Goal: Navigation & Orientation: Find specific page/section

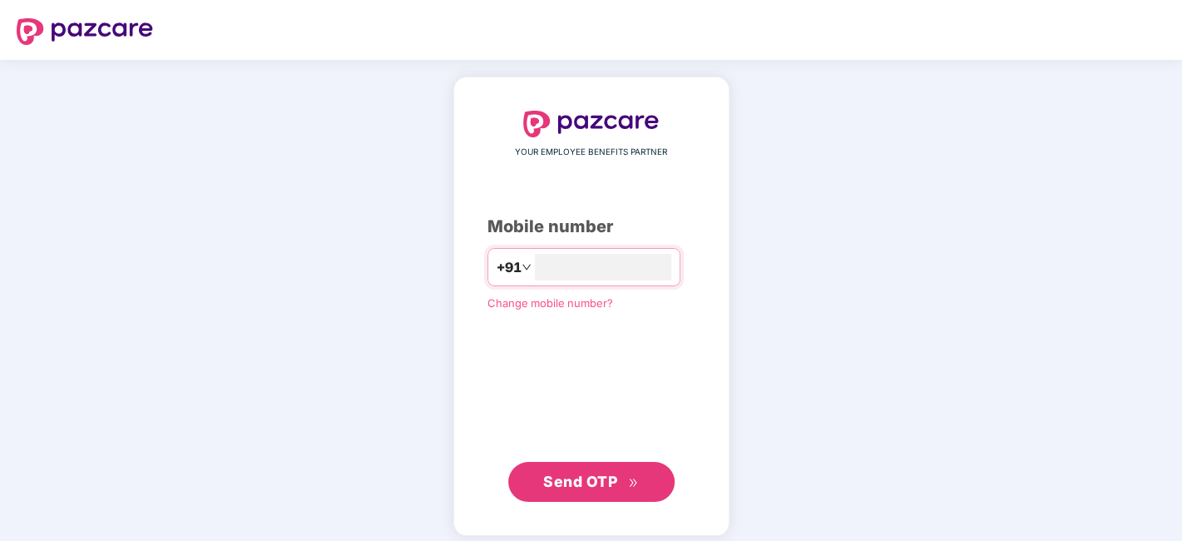
type input "**********"
click at [645, 486] on button "Send OTP" at bounding box center [591, 480] width 166 height 40
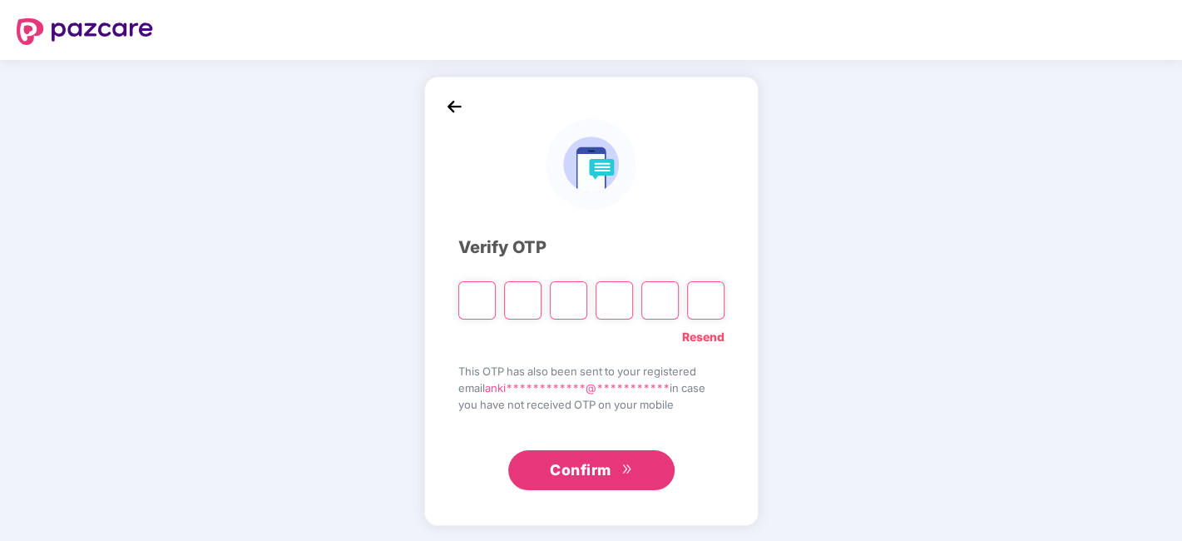
type input "*"
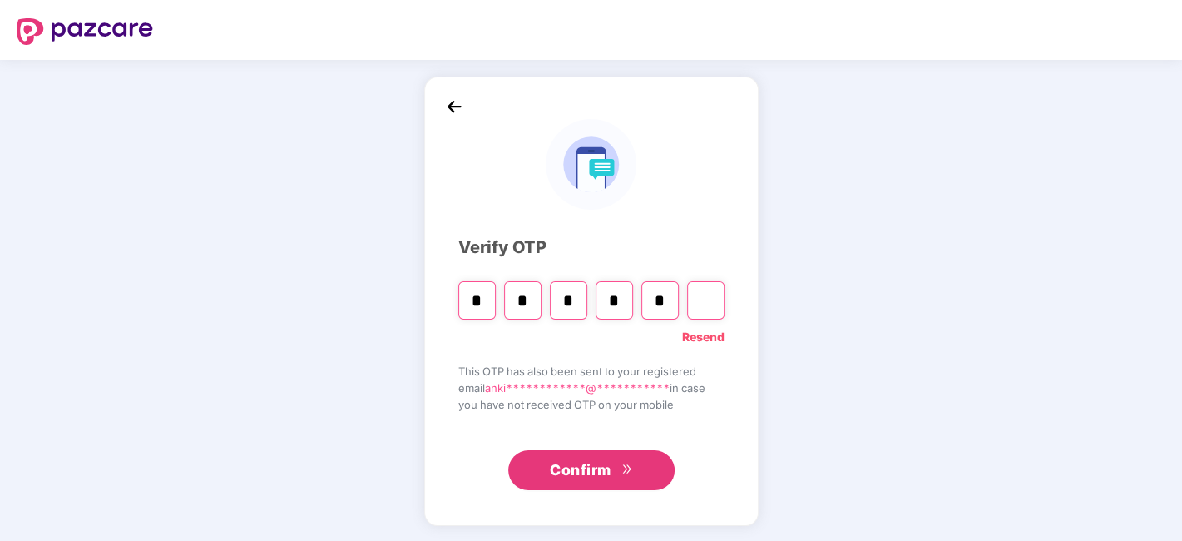
type input "*"
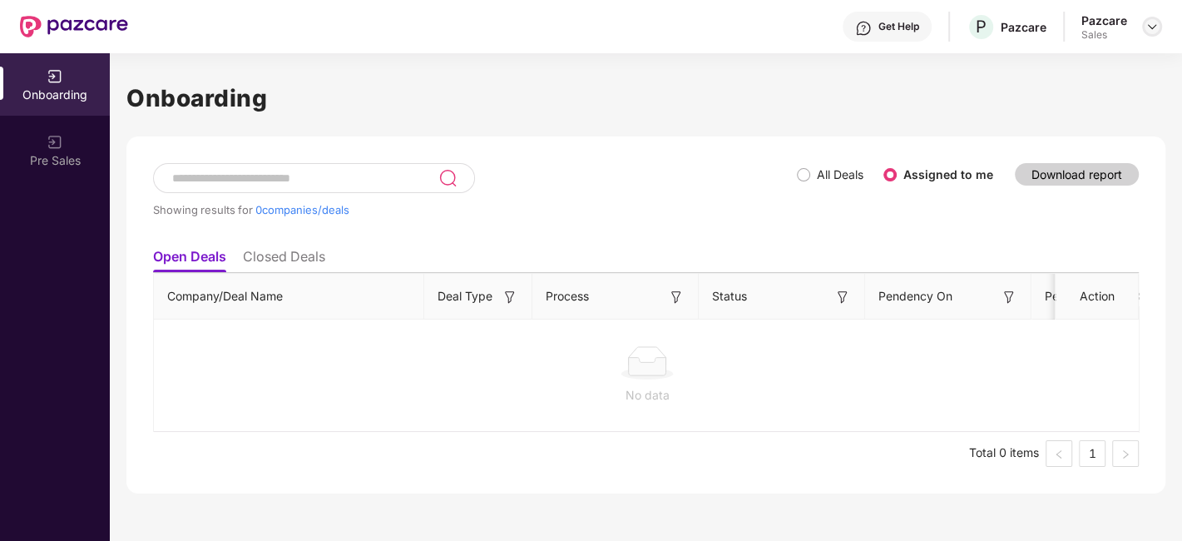
click at [1152, 28] on img at bounding box center [1151, 26] width 13 height 13
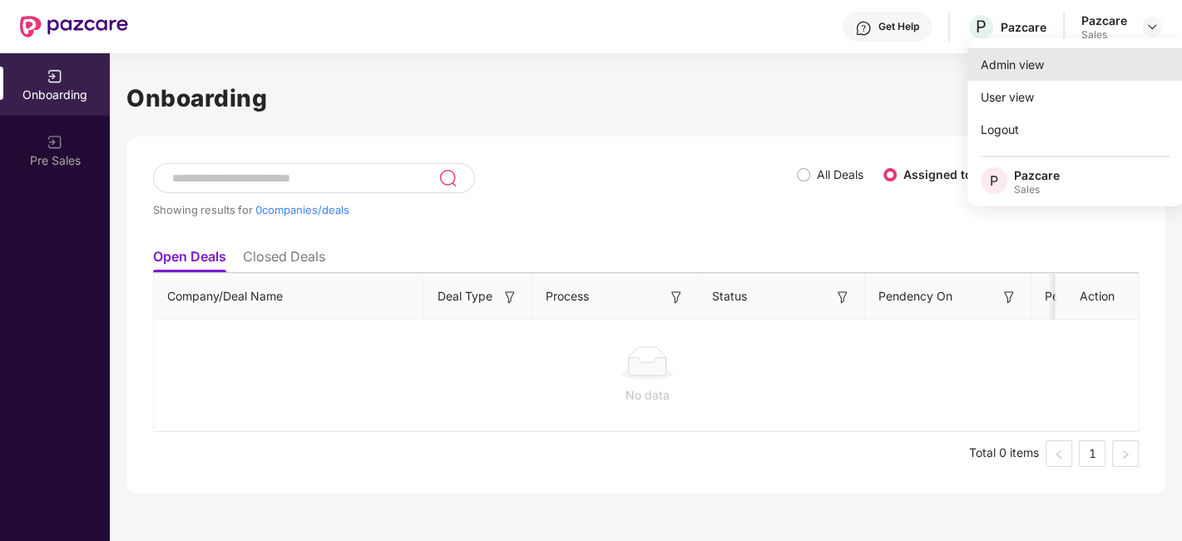
click at [1090, 65] on div "Admin view" at bounding box center [1075, 64] width 216 height 32
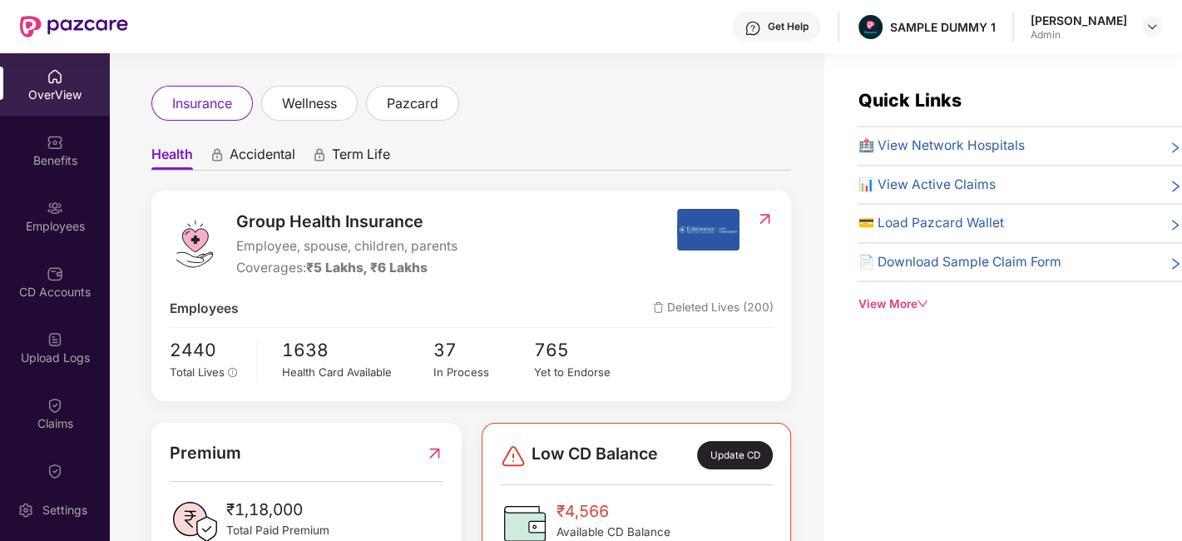
scroll to position [59, 0]
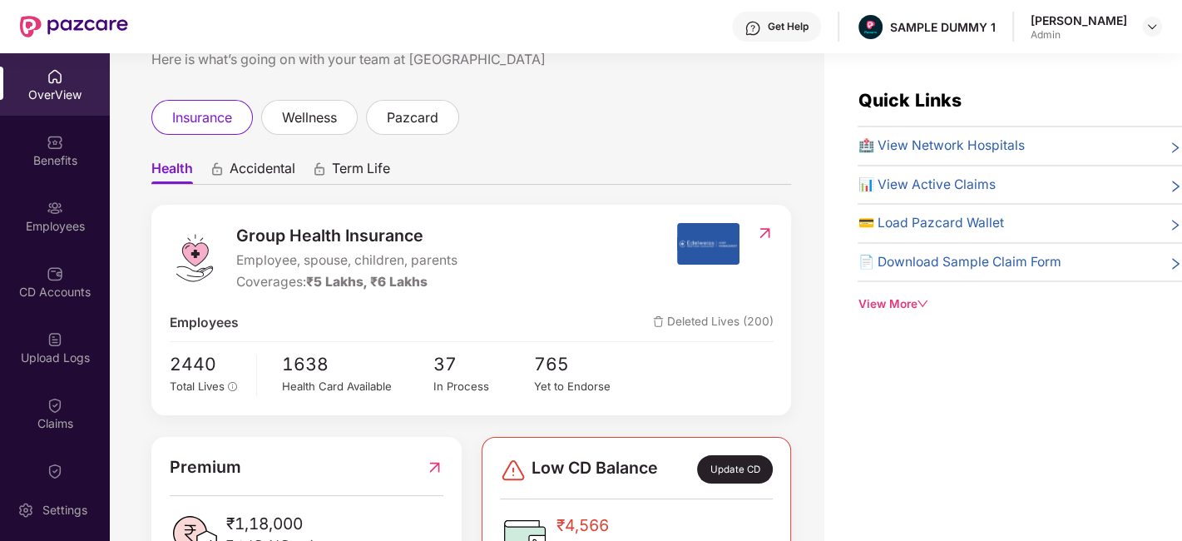
click at [232, 170] on span "Accidental" at bounding box center [263, 172] width 66 height 24
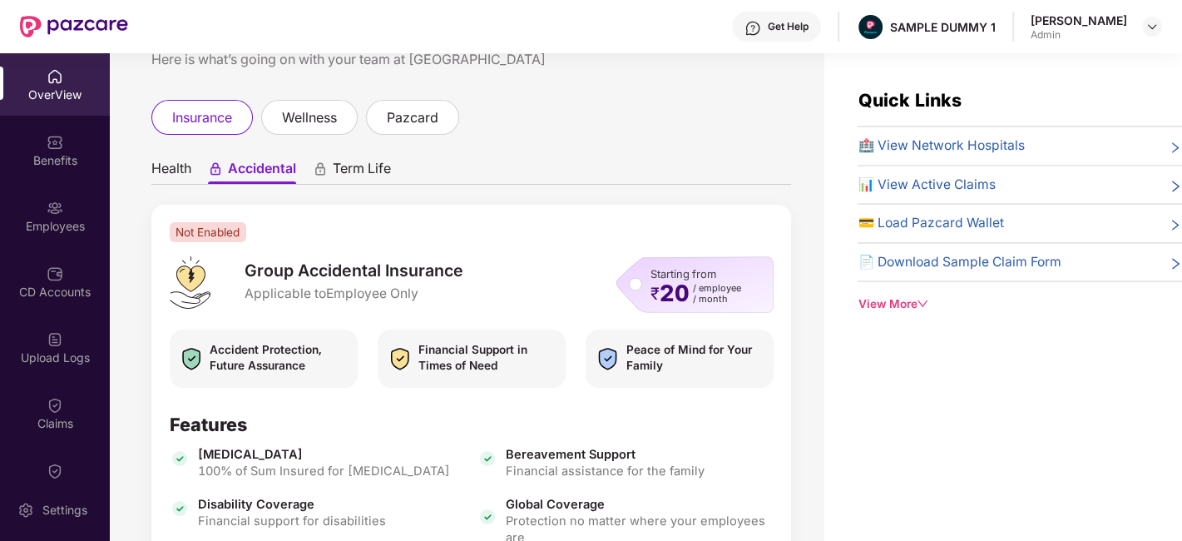
click at [359, 170] on span "Term Life" at bounding box center [362, 172] width 58 height 24
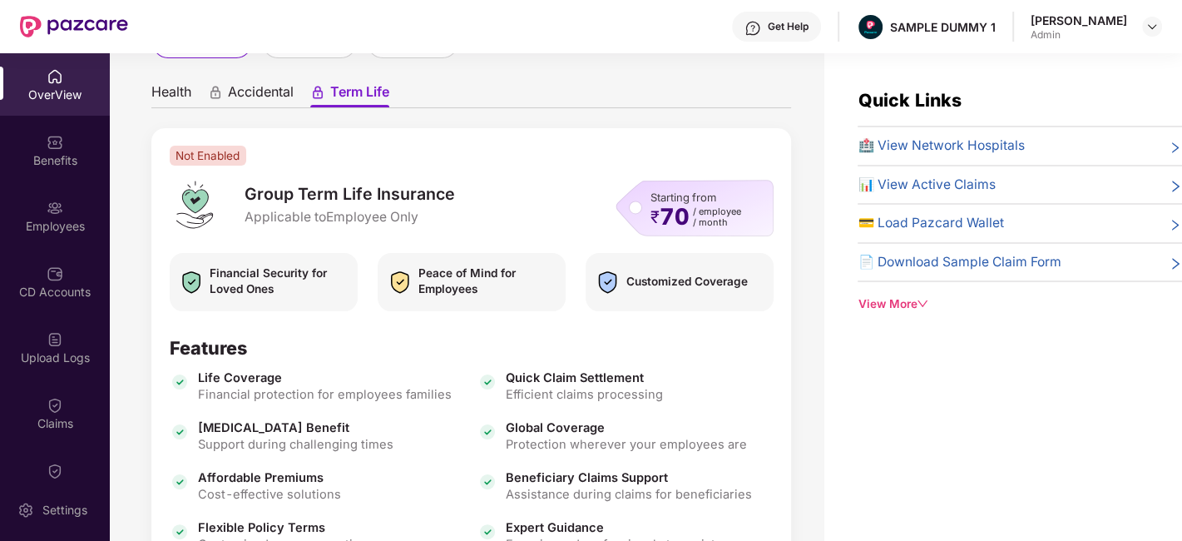
scroll to position [132, 0]
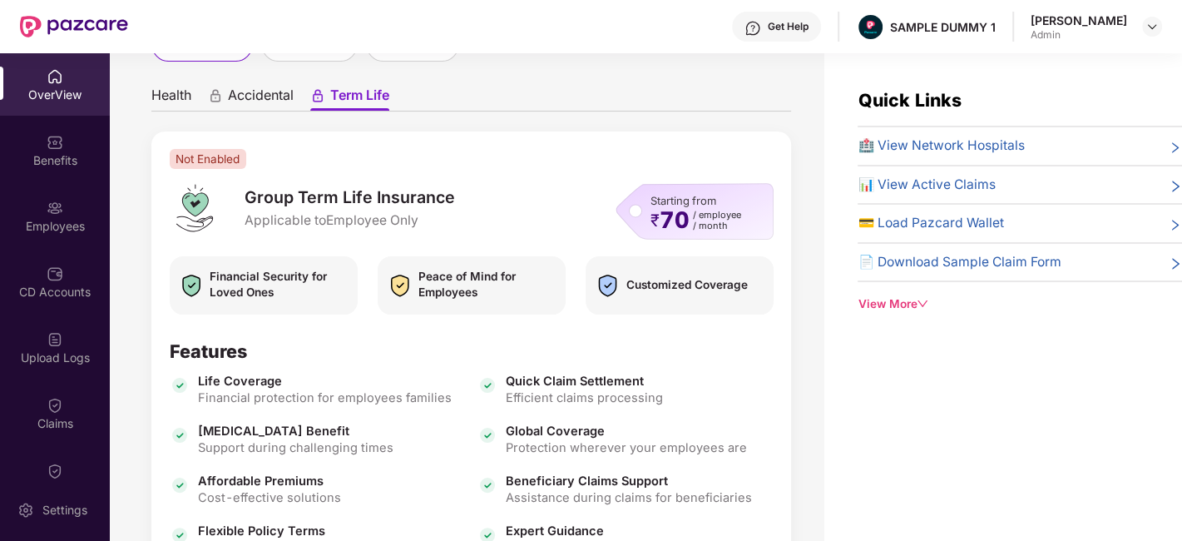
click at [176, 99] on span "Health" at bounding box center [171, 99] width 40 height 24
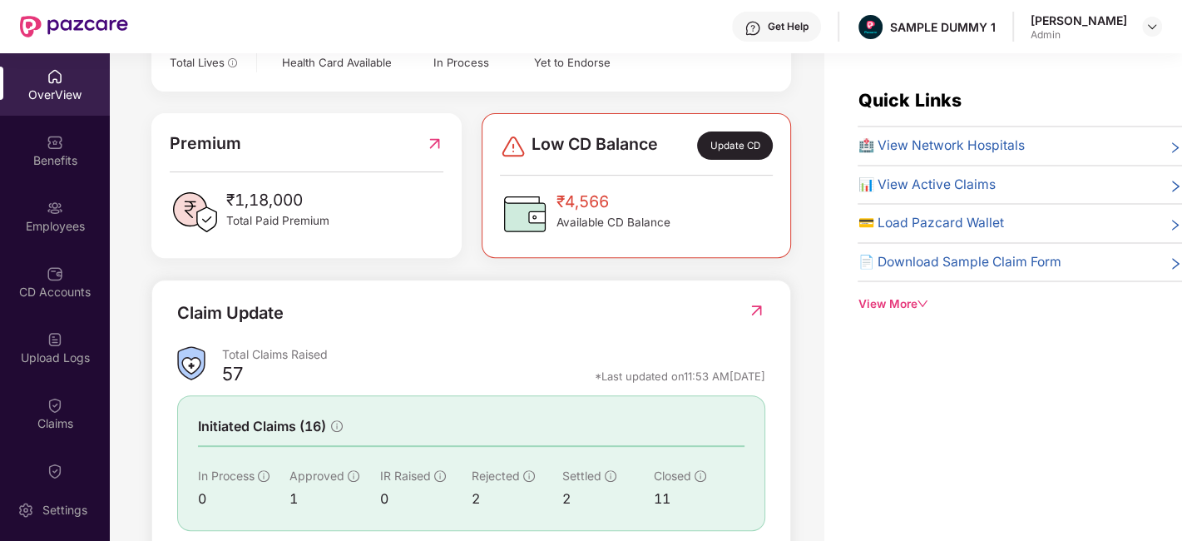
scroll to position [482, 0]
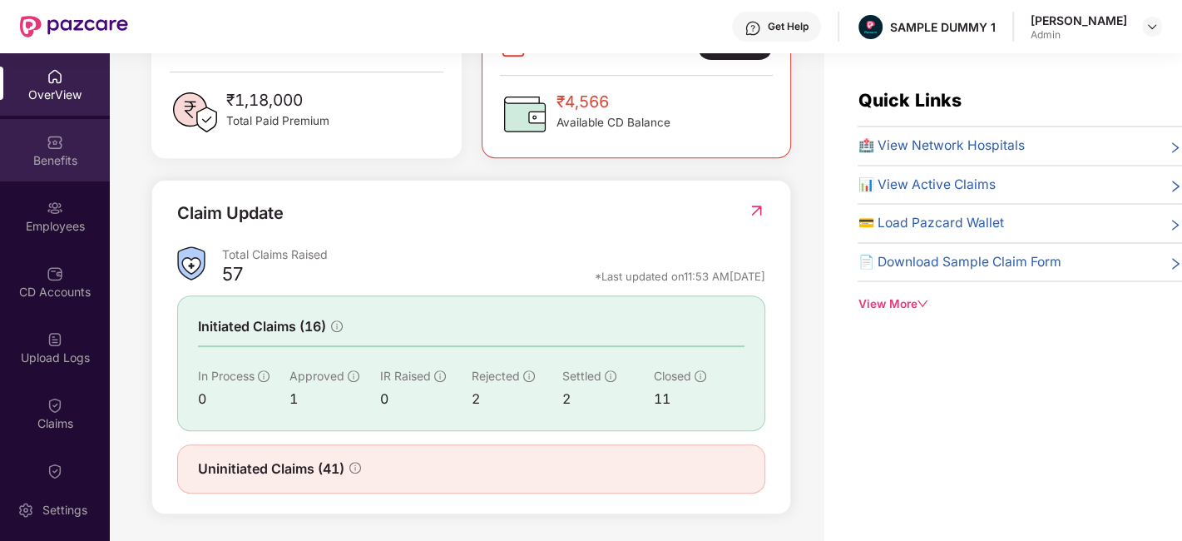
click at [48, 148] on img at bounding box center [55, 142] width 17 height 17
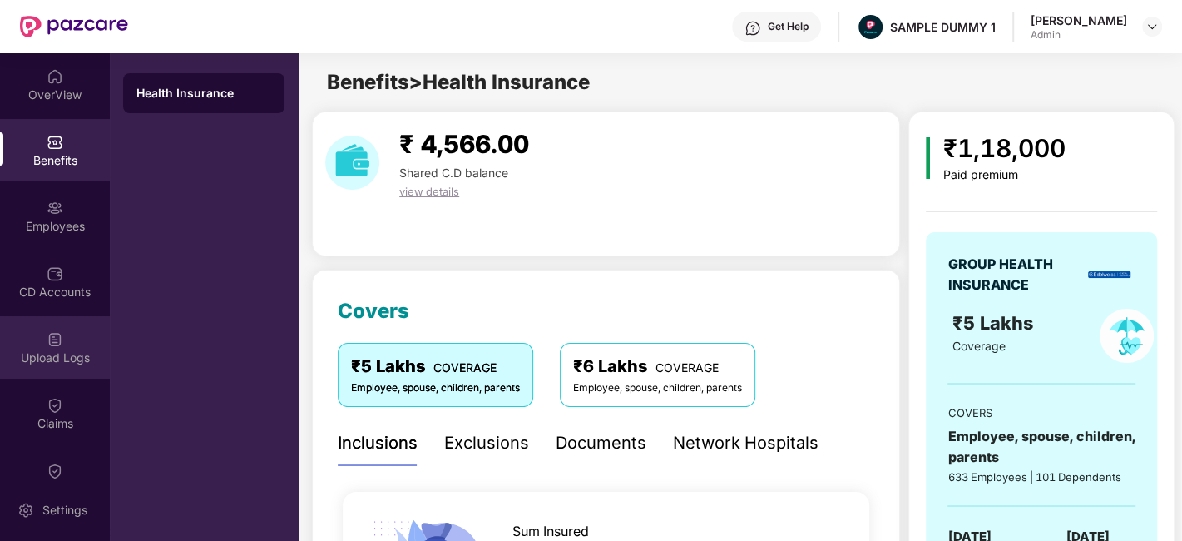
scroll to position [297, 0]
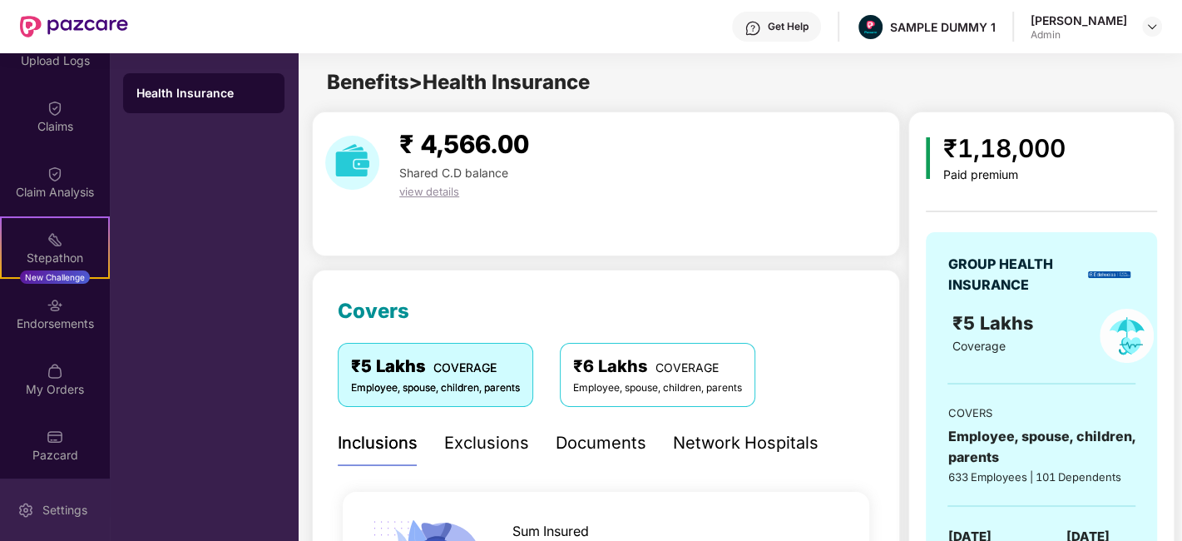
click at [74, 510] on div "Settings" at bounding box center [64, 510] width 55 height 17
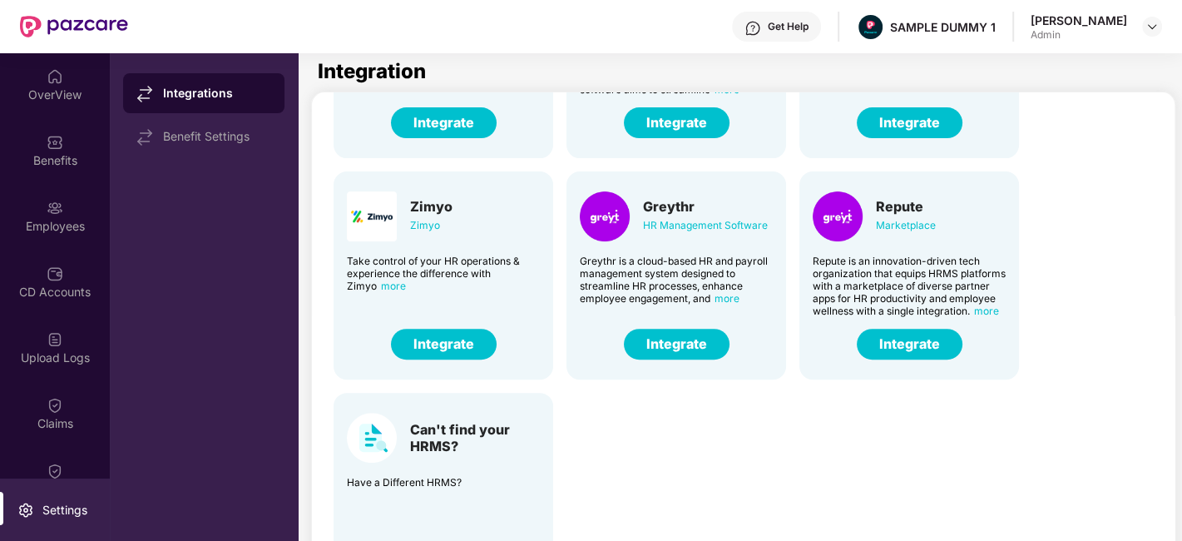
scroll to position [53, 0]
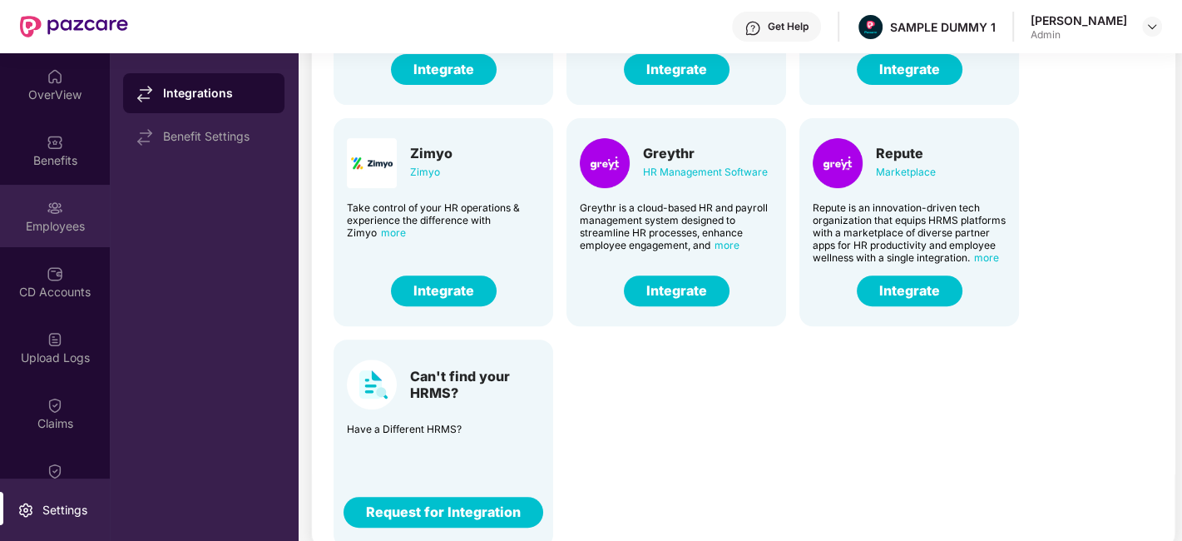
click at [52, 200] on img at bounding box center [55, 208] width 17 height 17
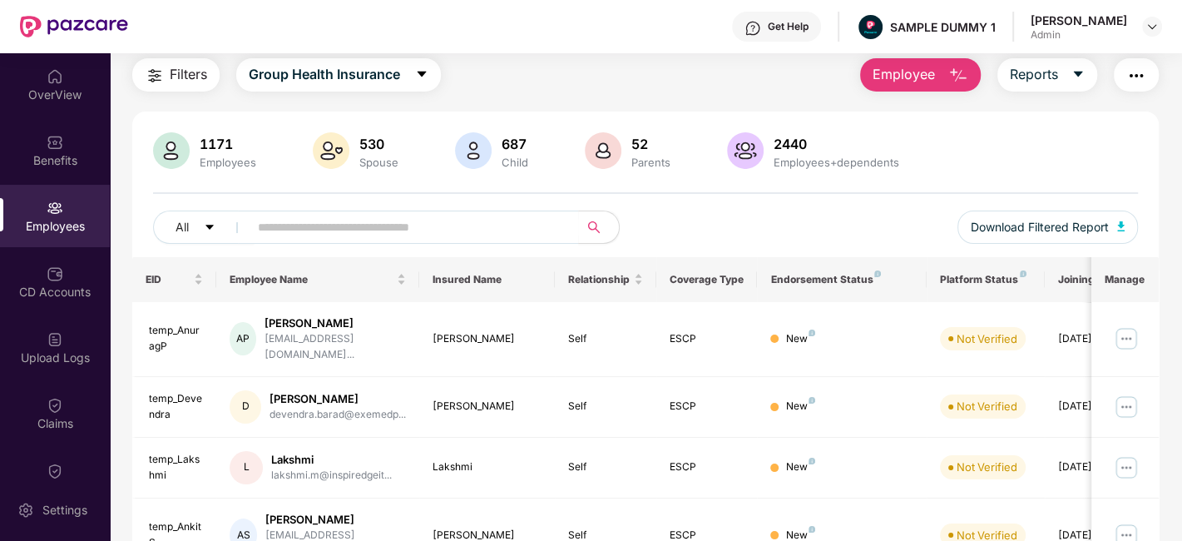
click at [930, 80] on span "Employee" at bounding box center [904, 74] width 62 height 21
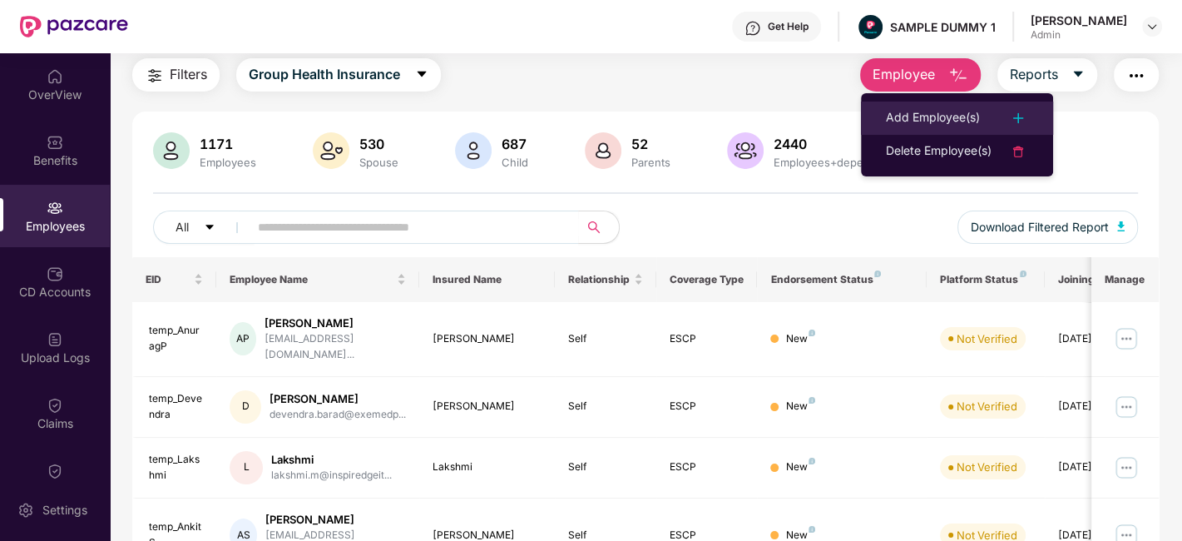
click at [955, 122] on div "Add Employee(s)" at bounding box center [933, 118] width 94 height 20
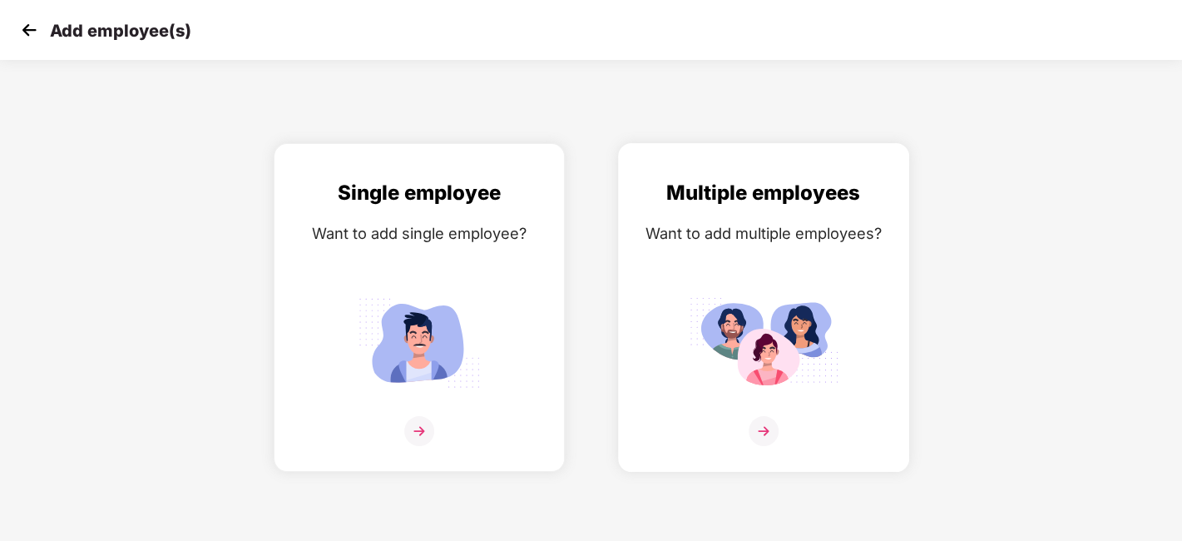
click at [703, 306] on img at bounding box center [764, 342] width 150 height 104
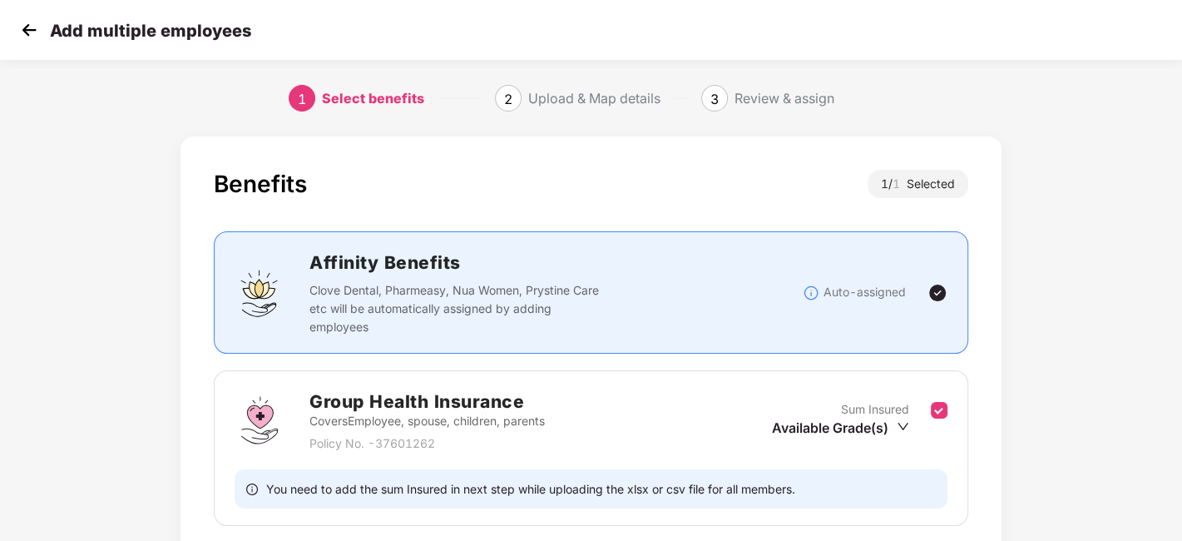
scroll to position [128, 0]
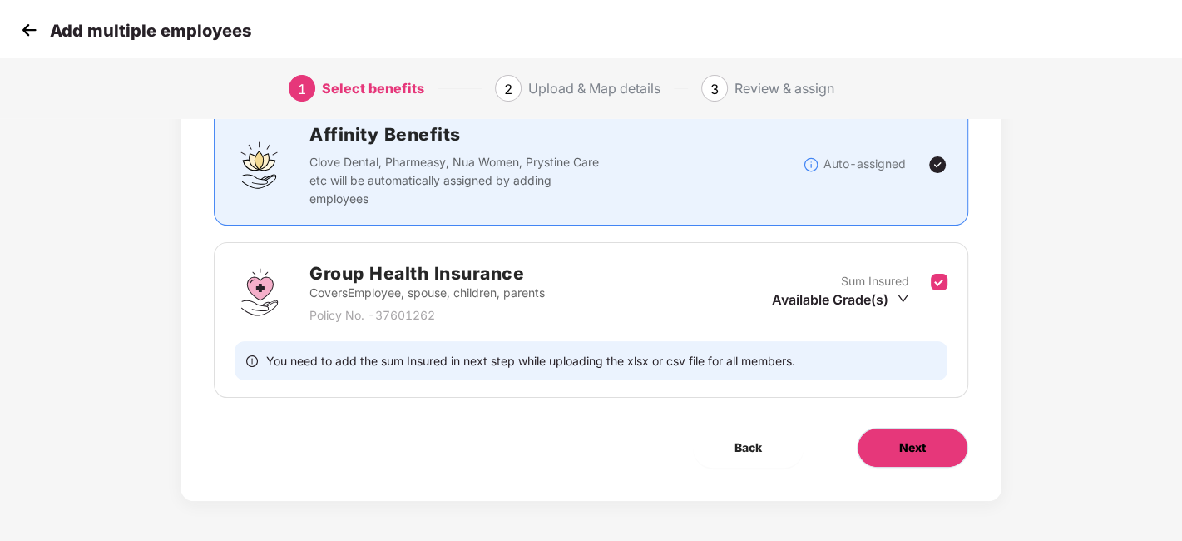
click at [902, 445] on span "Next" at bounding box center [912, 447] width 27 height 18
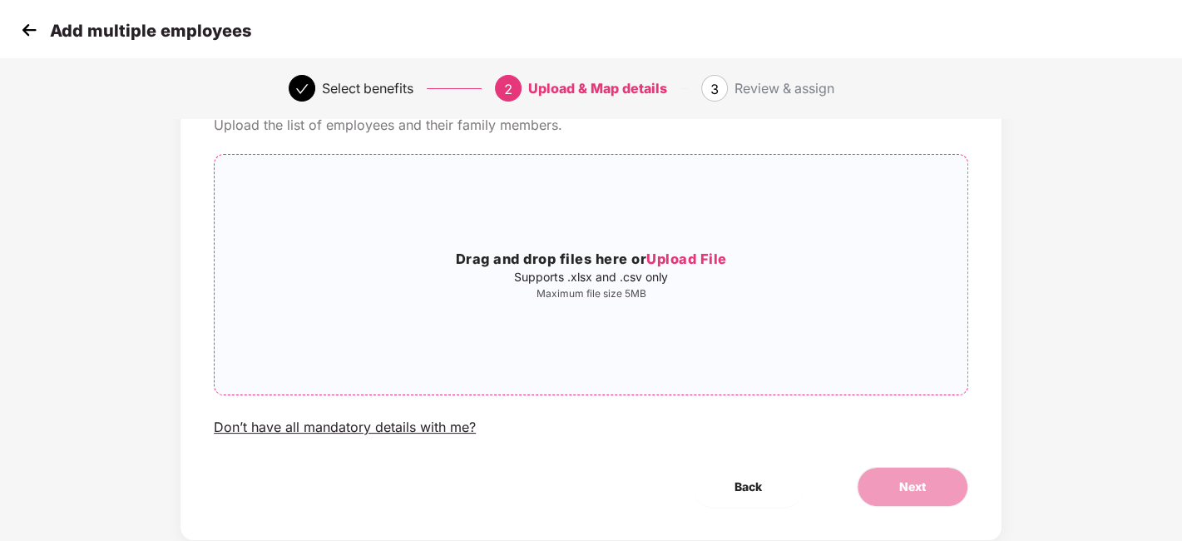
scroll to position [0, 0]
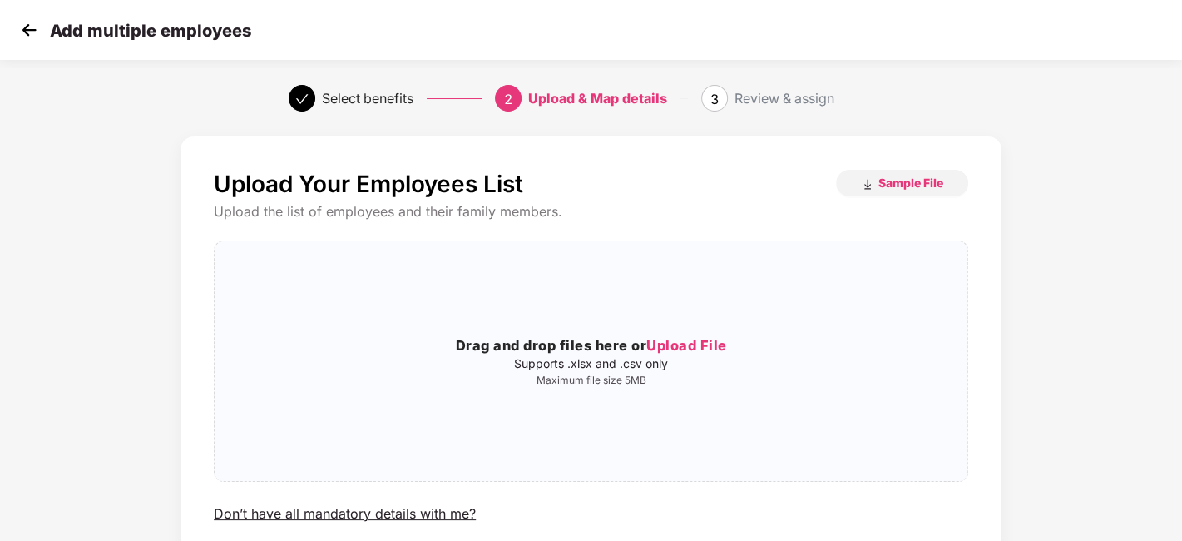
click at [27, 36] on img at bounding box center [29, 29] width 25 height 25
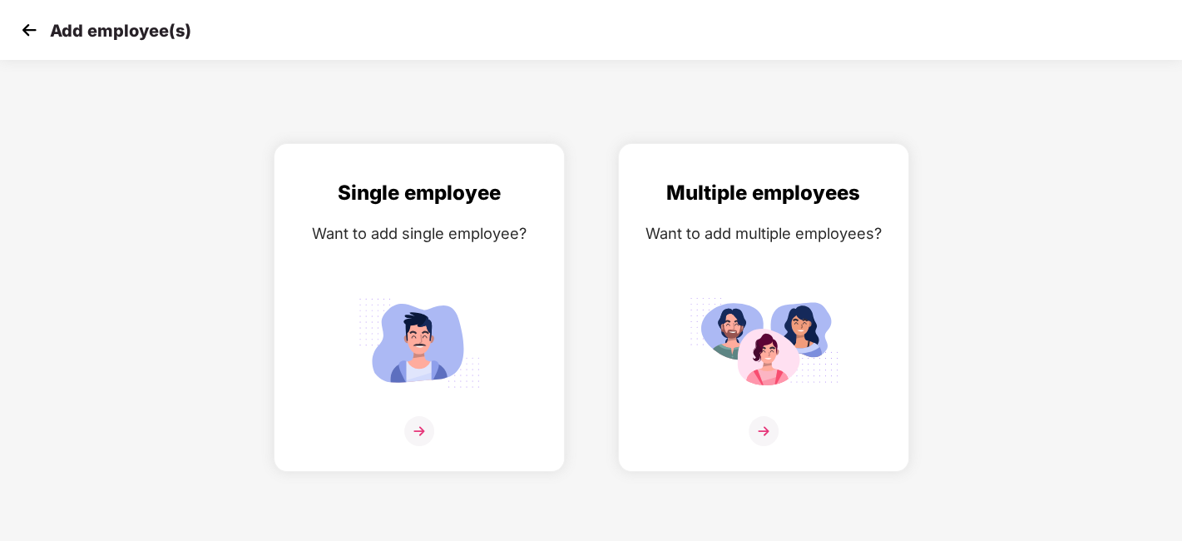
click at [29, 29] on img at bounding box center [29, 29] width 25 height 25
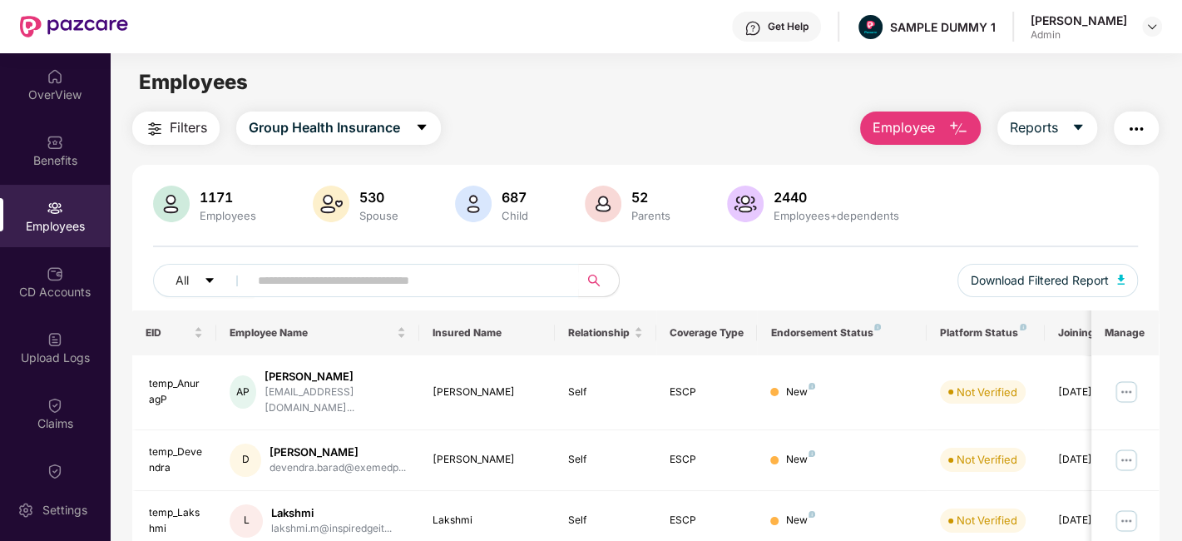
click at [937, 139] on button "Employee" at bounding box center [920, 127] width 121 height 33
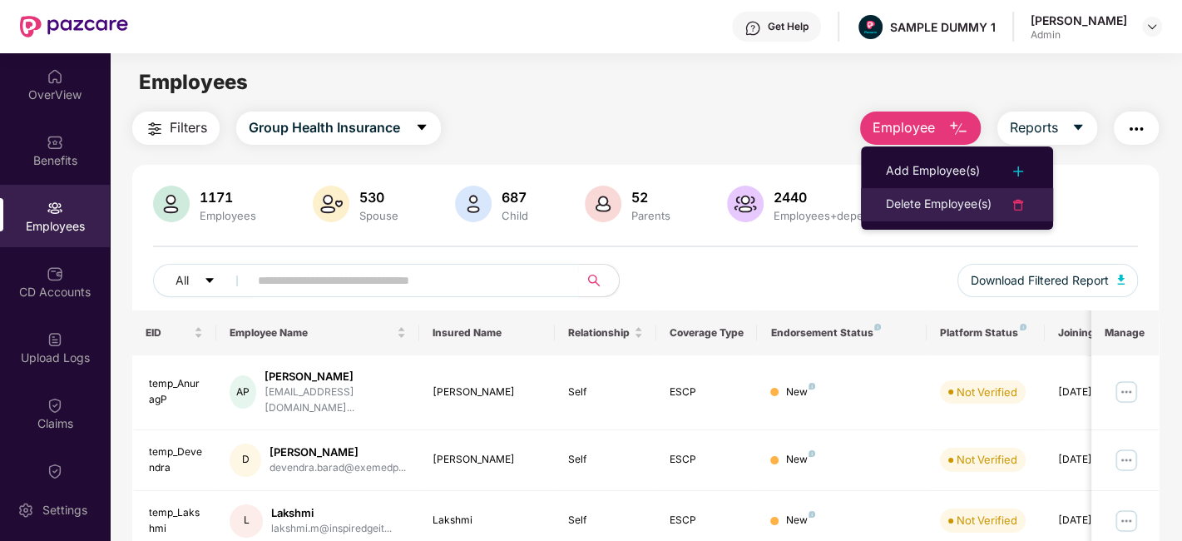
click at [933, 205] on div "Delete Employee(s)" at bounding box center [939, 205] width 106 height 20
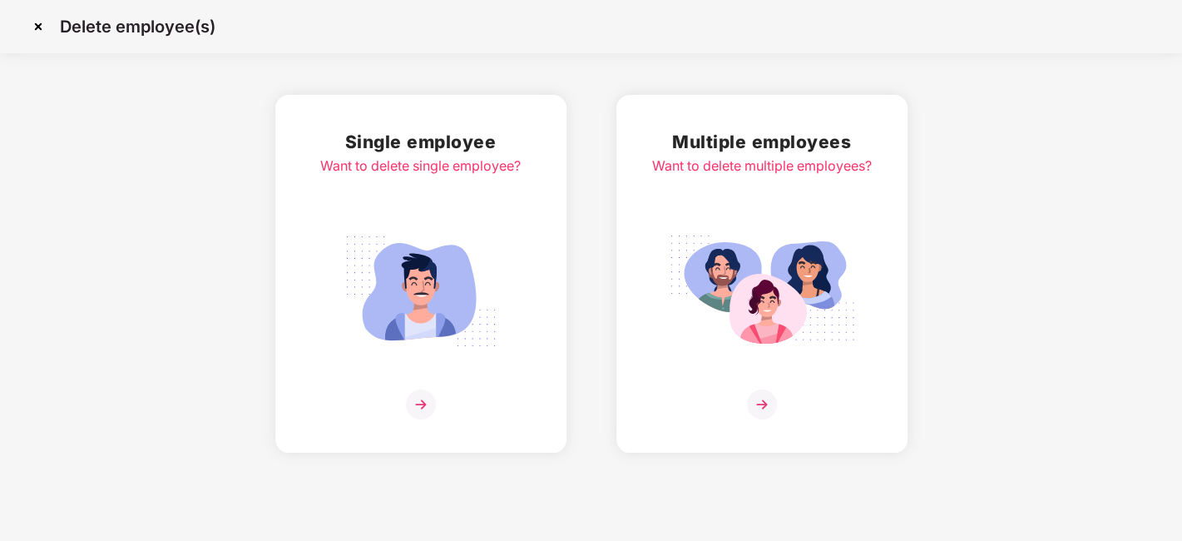
click at [782, 189] on div "Multiple employees Want to delete multiple employees?" at bounding box center [762, 273] width 220 height 291
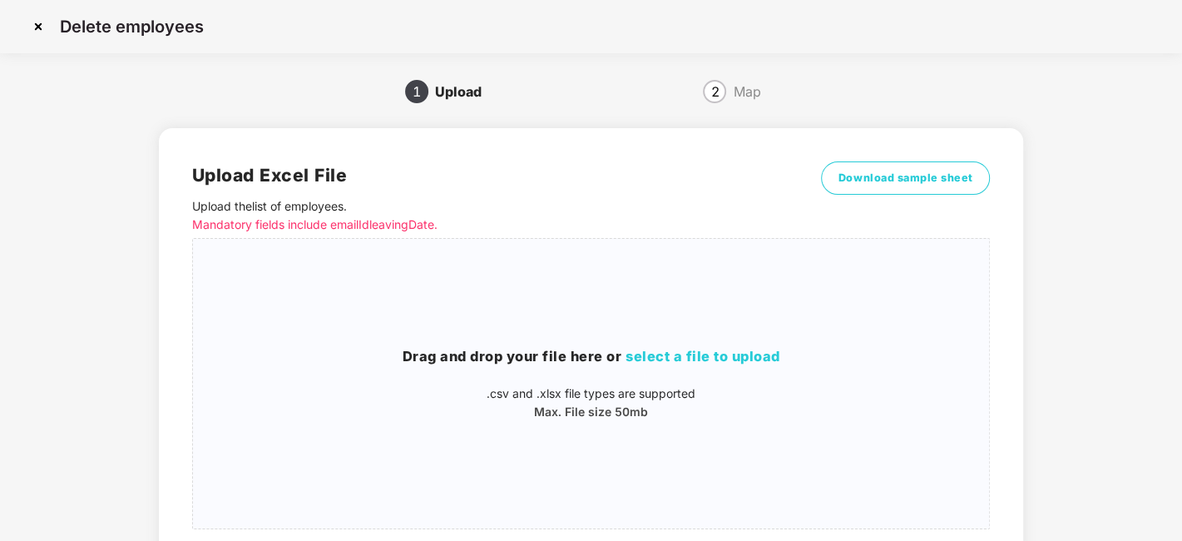
click at [42, 27] on img at bounding box center [38, 26] width 27 height 27
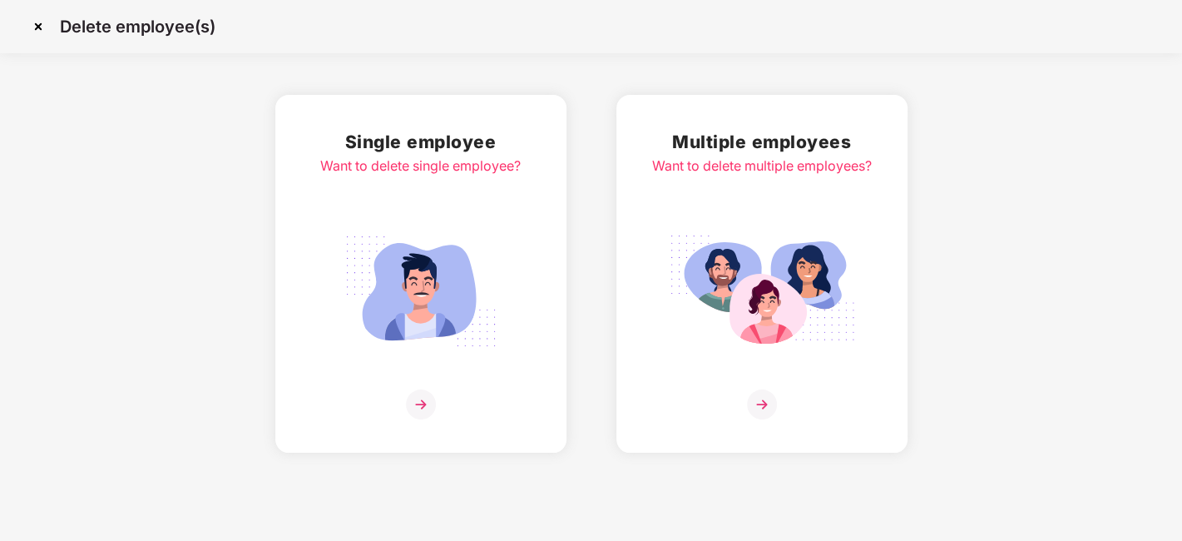
click at [40, 24] on img at bounding box center [38, 26] width 27 height 27
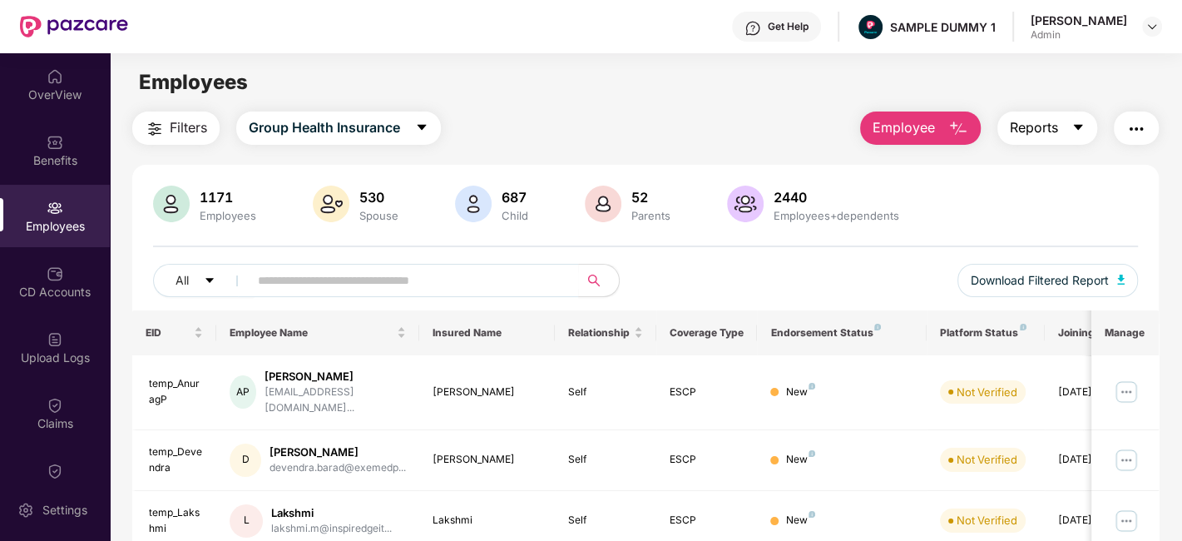
click at [1052, 136] on span "Reports" at bounding box center [1034, 127] width 48 height 21
click at [1144, 126] on img "button" at bounding box center [1136, 129] width 20 height 20
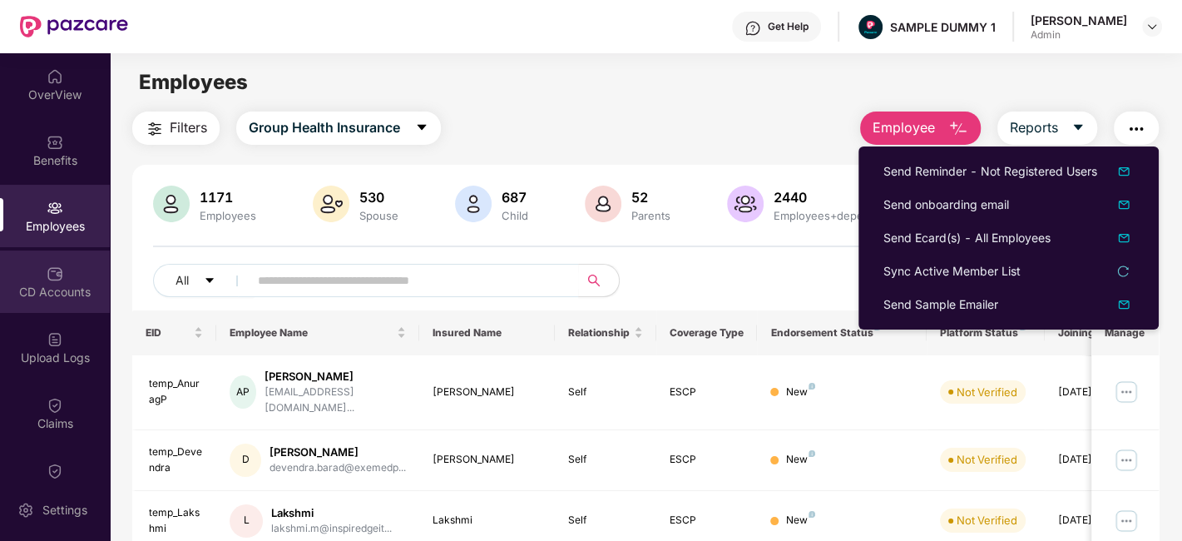
click at [52, 286] on div "CD Accounts" at bounding box center [55, 292] width 110 height 17
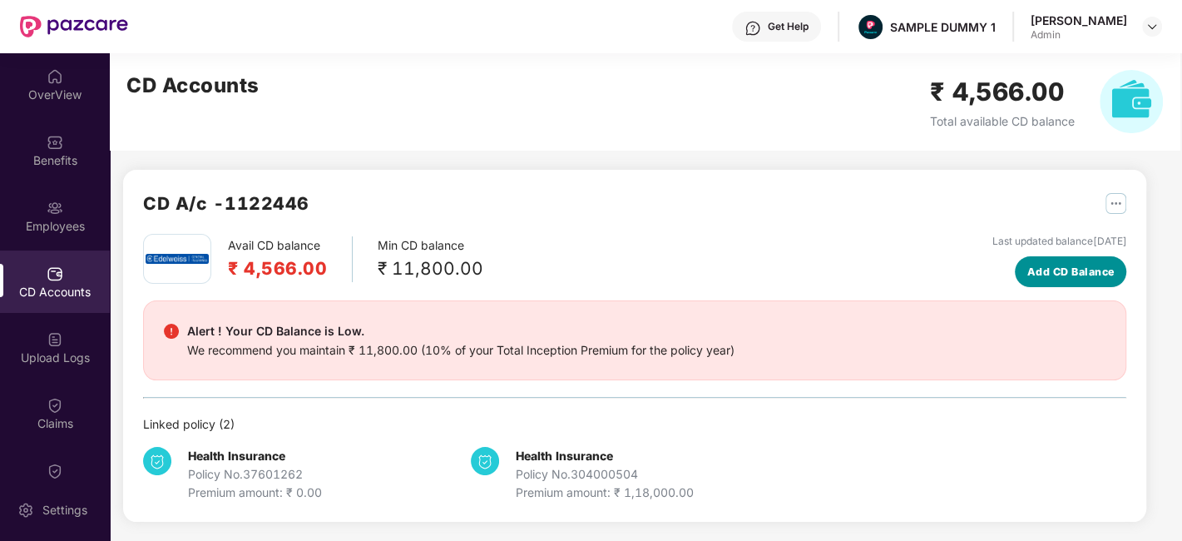
click at [1074, 270] on span "Add CD Balance" at bounding box center [1070, 272] width 87 height 17
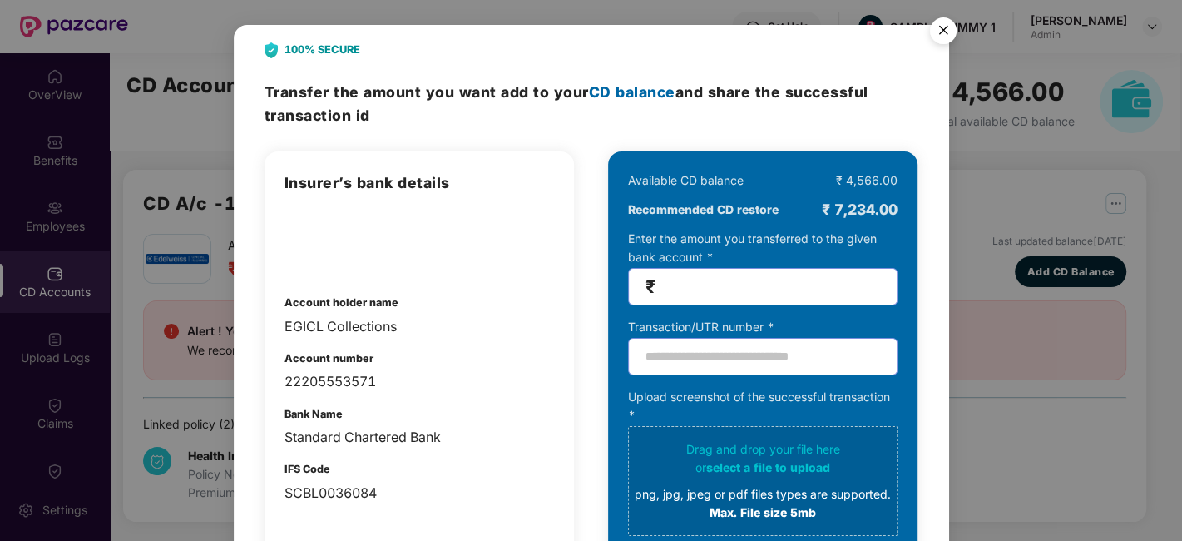
click at [937, 32] on img "Close" at bounding box center [943, 33] width 47 height 47
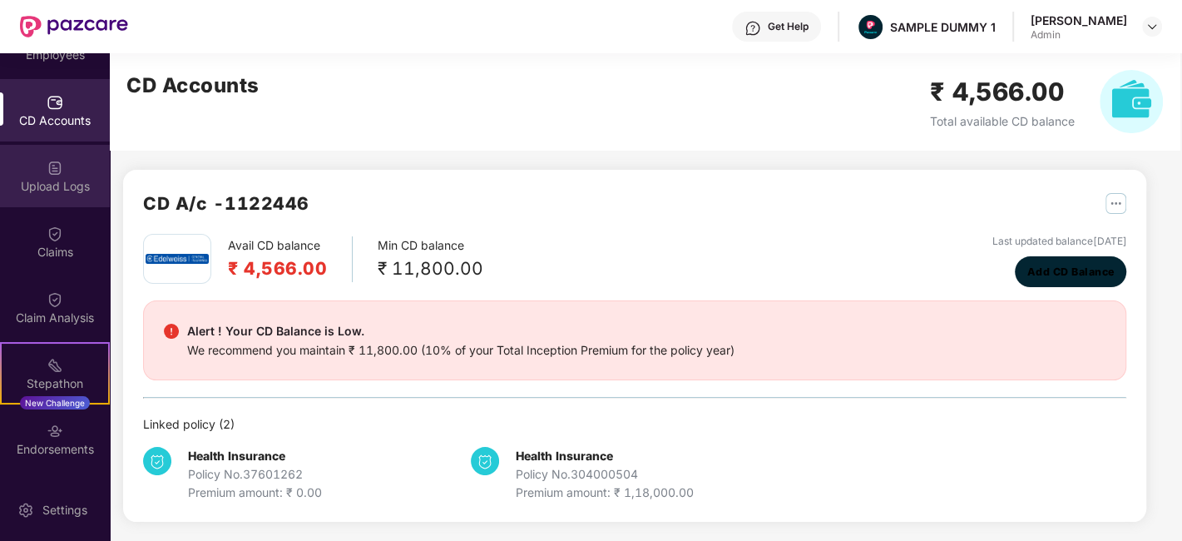
scroll to position [180, 0]
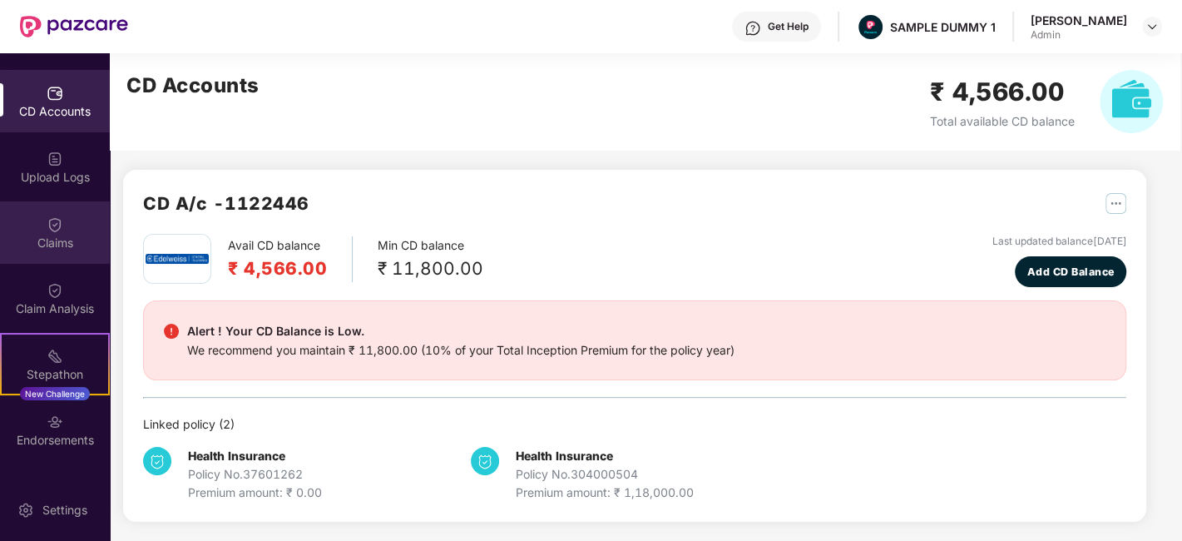
click at [51, 255] on div "Claims" at bounding box center [55, 232] width 110 height 62
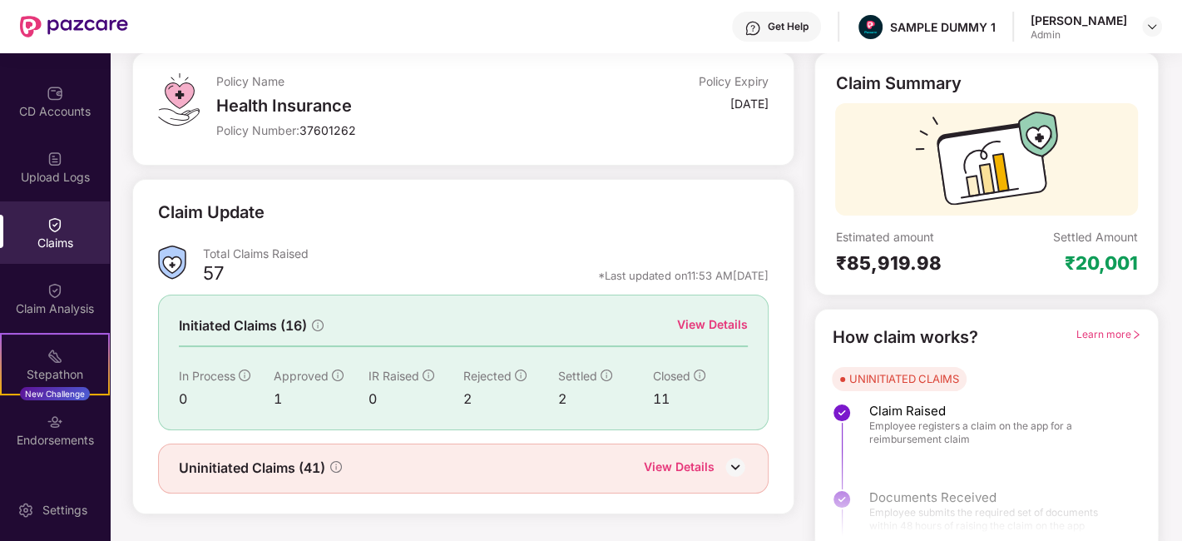
scroll to position [97, 0]
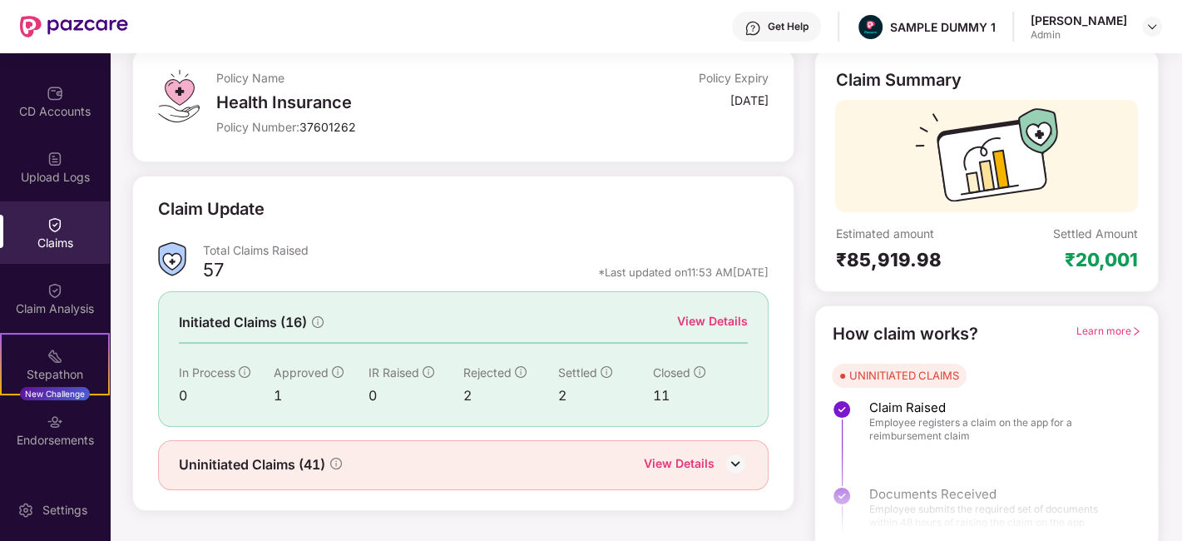
click at [713, 324] on div "View Details" at bounding box center [712, 321] width 71 height 18
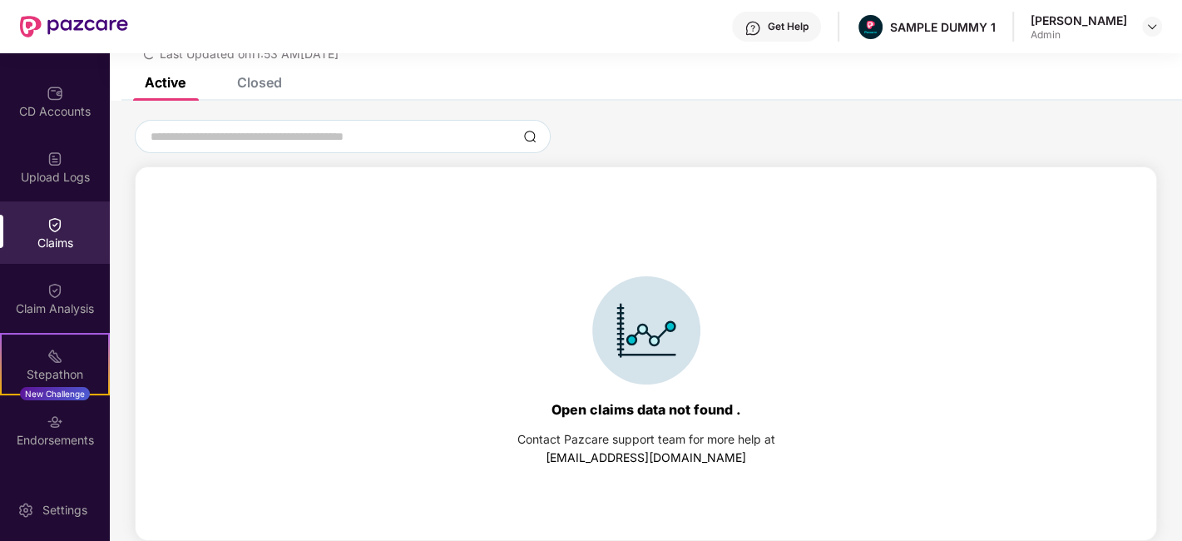
scroll to position [71, 0]
click at [254, 82] on div "Closed" at bounding box center [259, 83] width 45 height 17
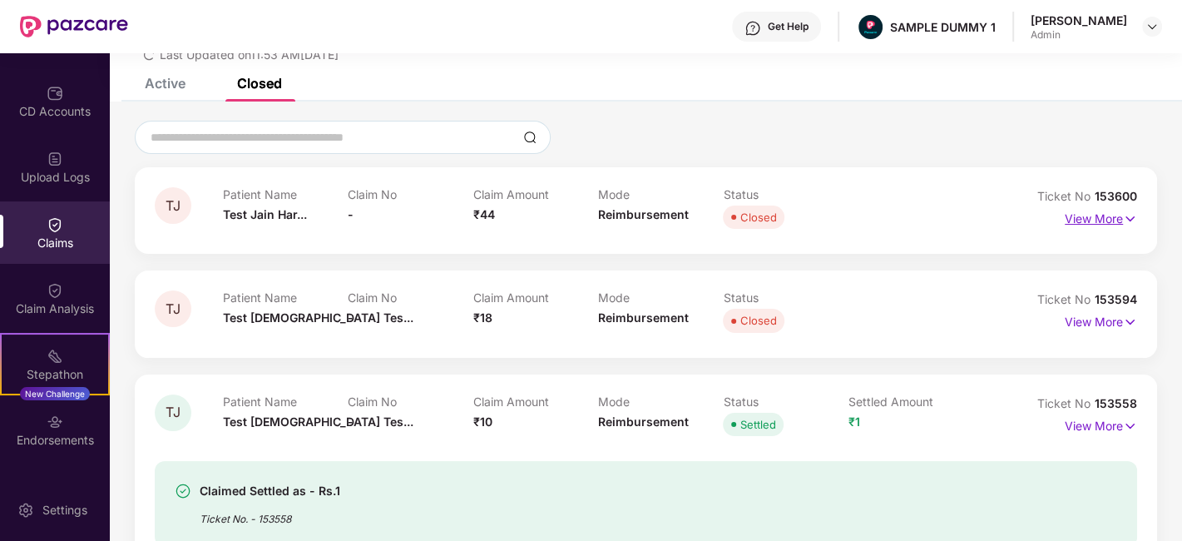
click at [1123, 221] on img at bounding box center [1130, 219] width 14 height 18
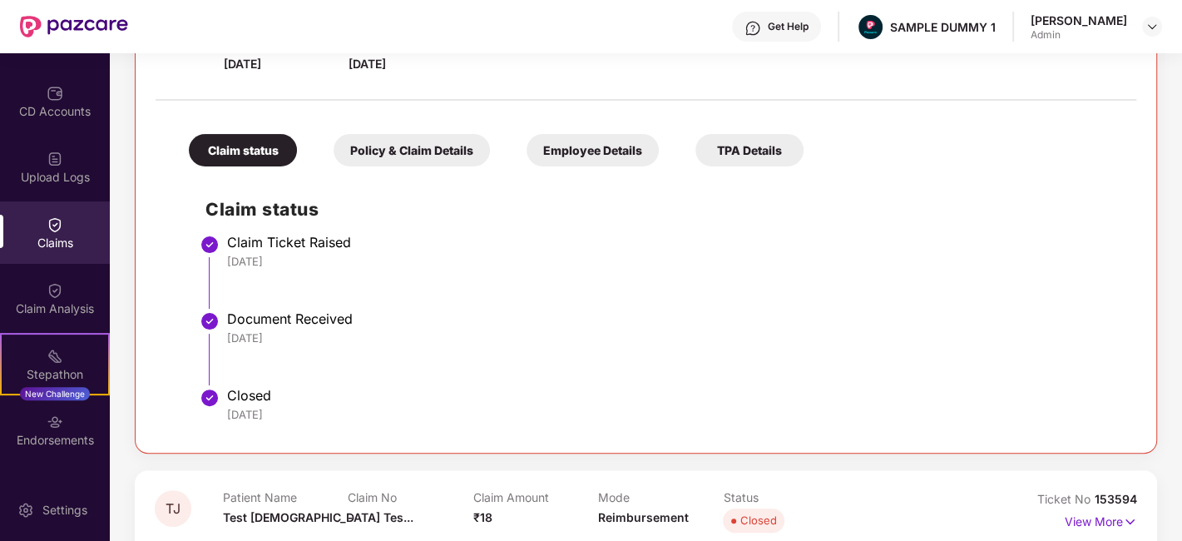
scroll to position [307, 0]
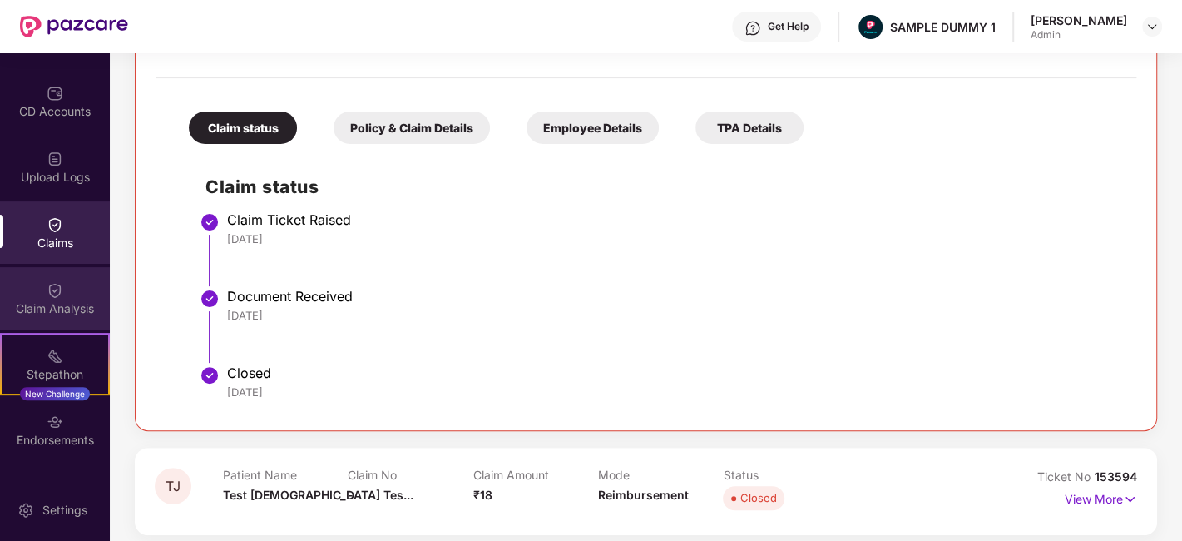
click at [72, 279] on div "Claim Analysis" at bounding box center [55, 298] width 110 height 62
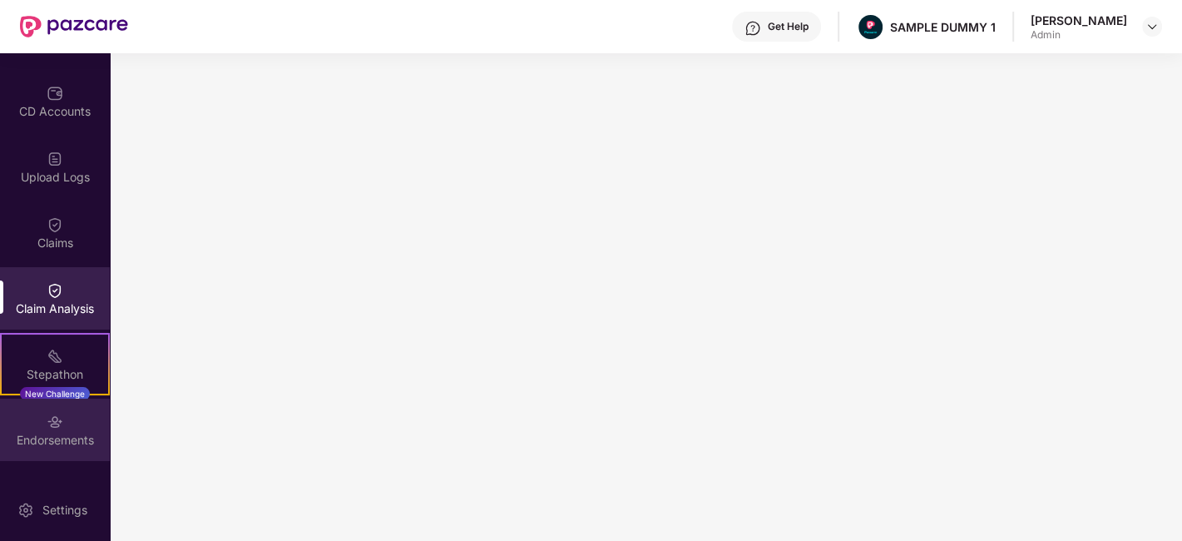
click at [54, 433] on div "Endorsements" at bounding box center [55, 440] width 110 height 17
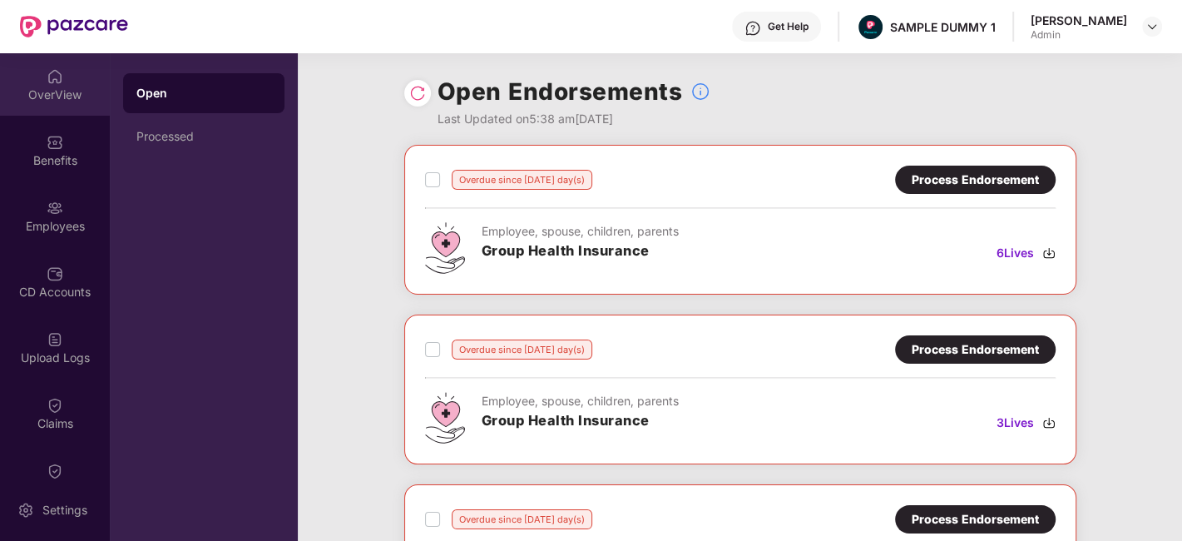
click at [42, 67] on div "OverView" at bounding box center [55, 84] width 110 height 62
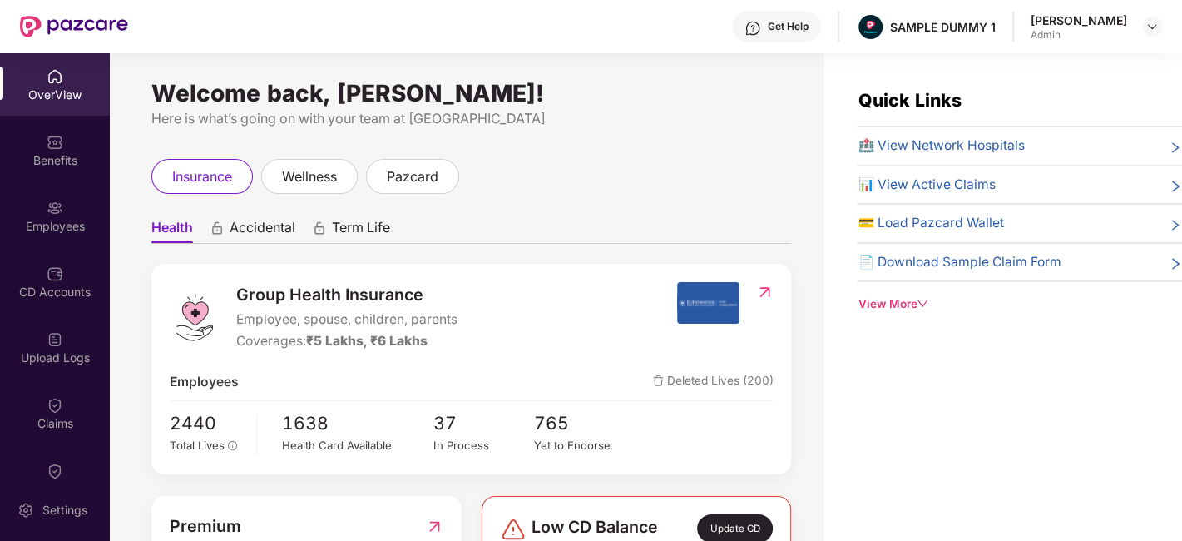
click at [793, 32] on div "Get Help" at bounding box center [788, 26] width 41 height 13
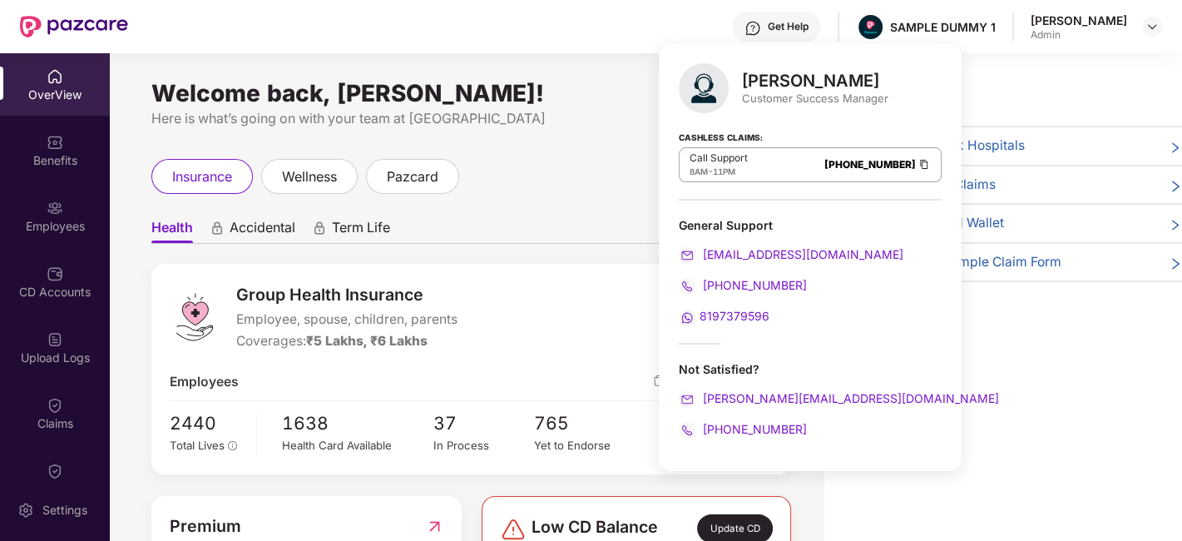
click at [596, 121] on div "Here is what’s going on with your team at Pazcare" at bounding box center [471, 118] width 640 height 21
